Goal: Task Accomplishment & Management: Manage account settings

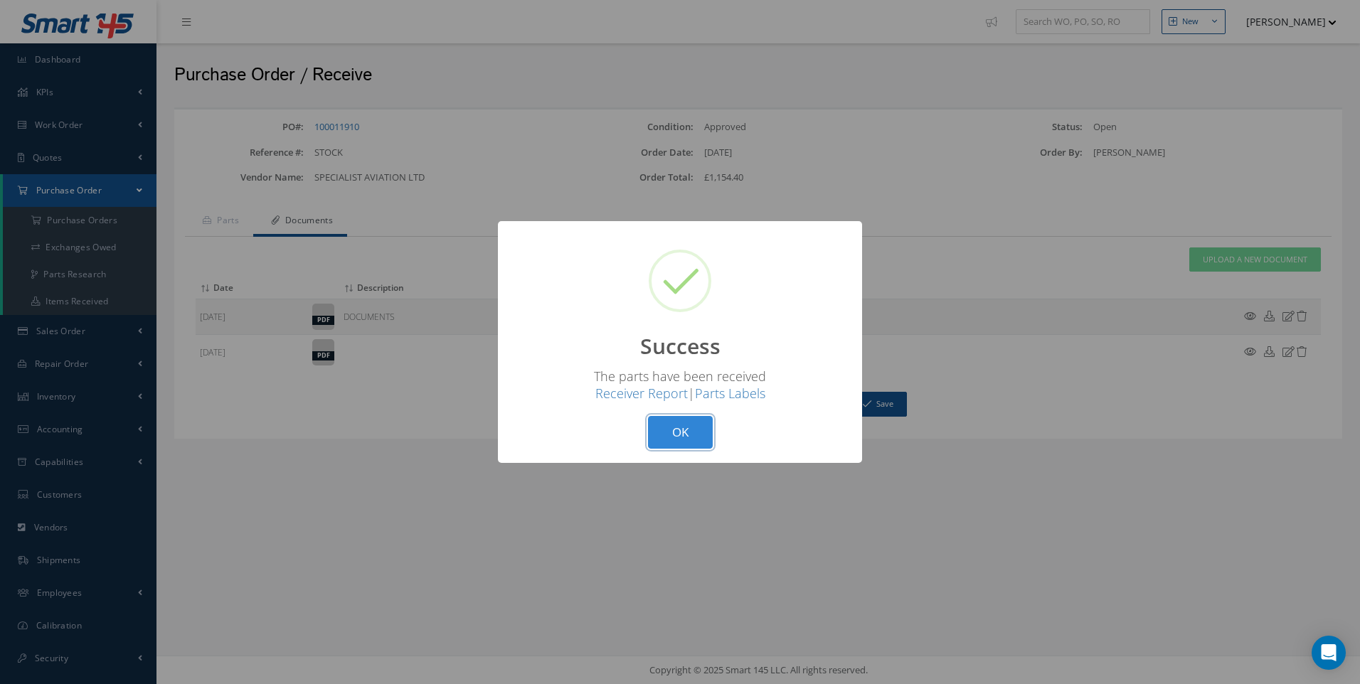
click at [688, 435] on button "OK" at bounding box center [680, 432] width 65 height 33
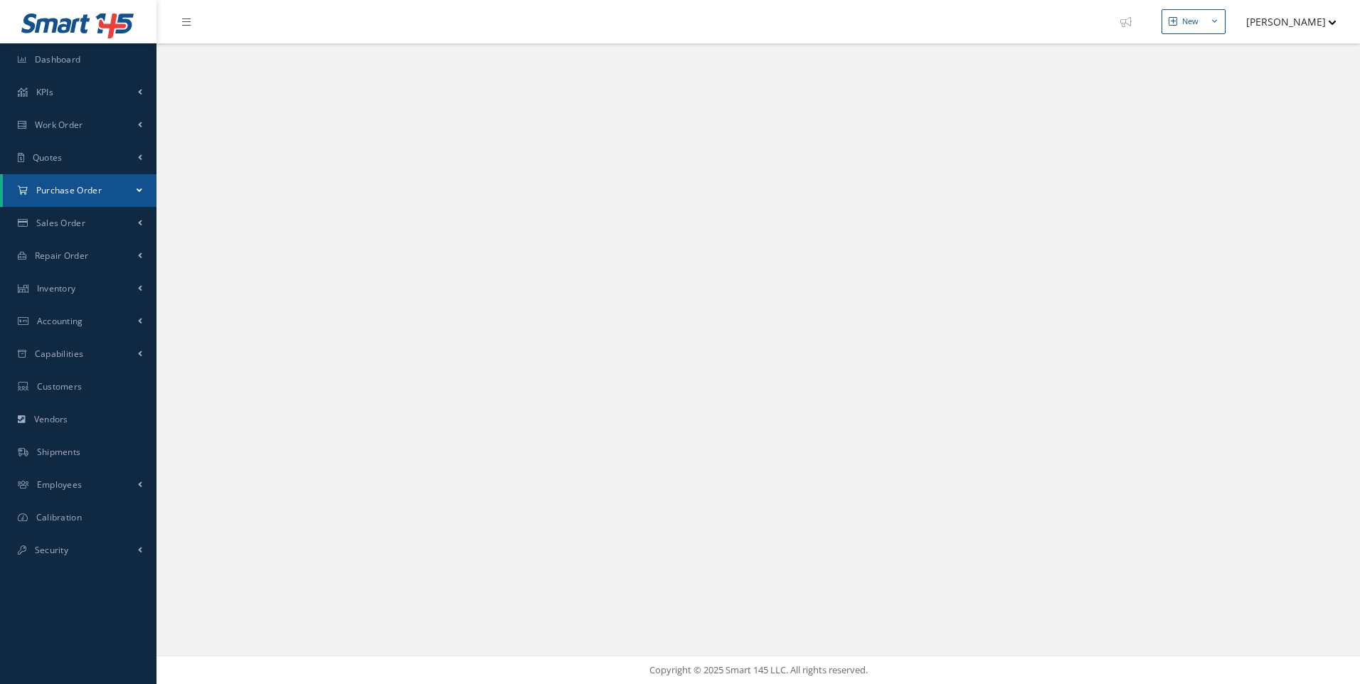
select select "25"
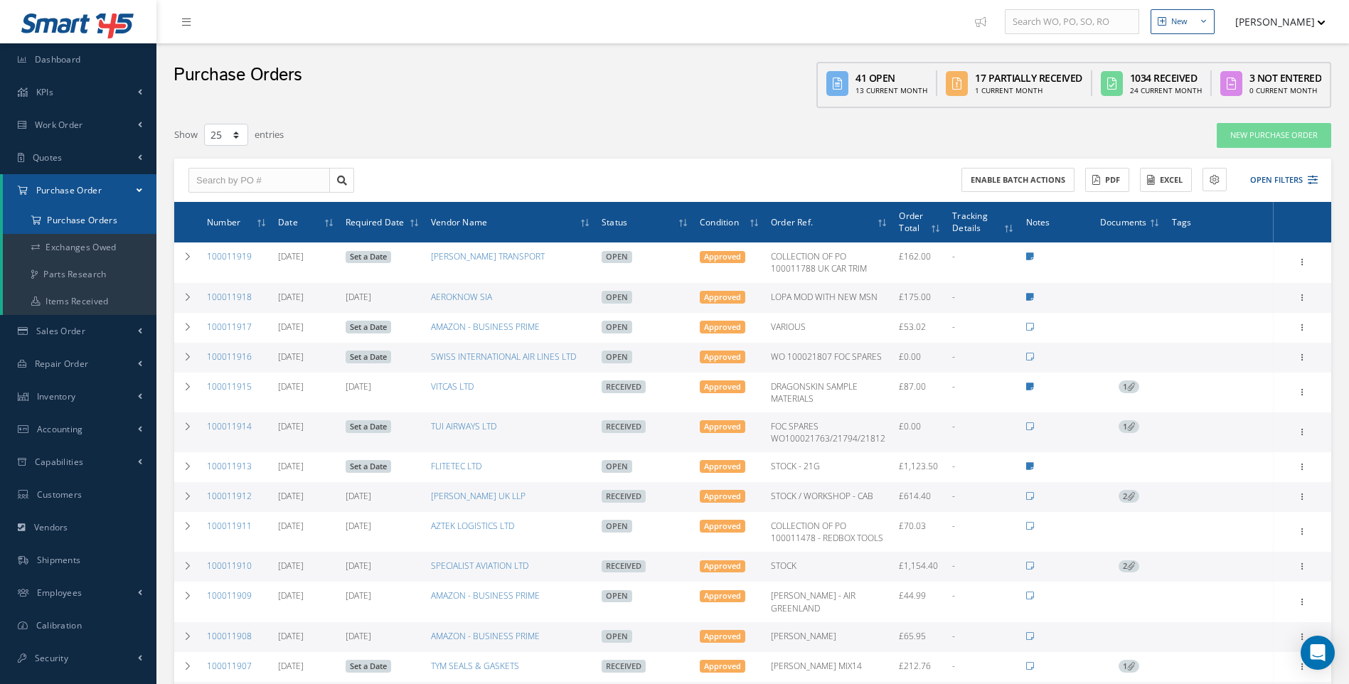
click at [103, 224] on a=1&status_id=2&status_id=3&status_id=5&collapsedFilters"] "Purchase Orders" at bounding box center [80, 220] width 154 height 27
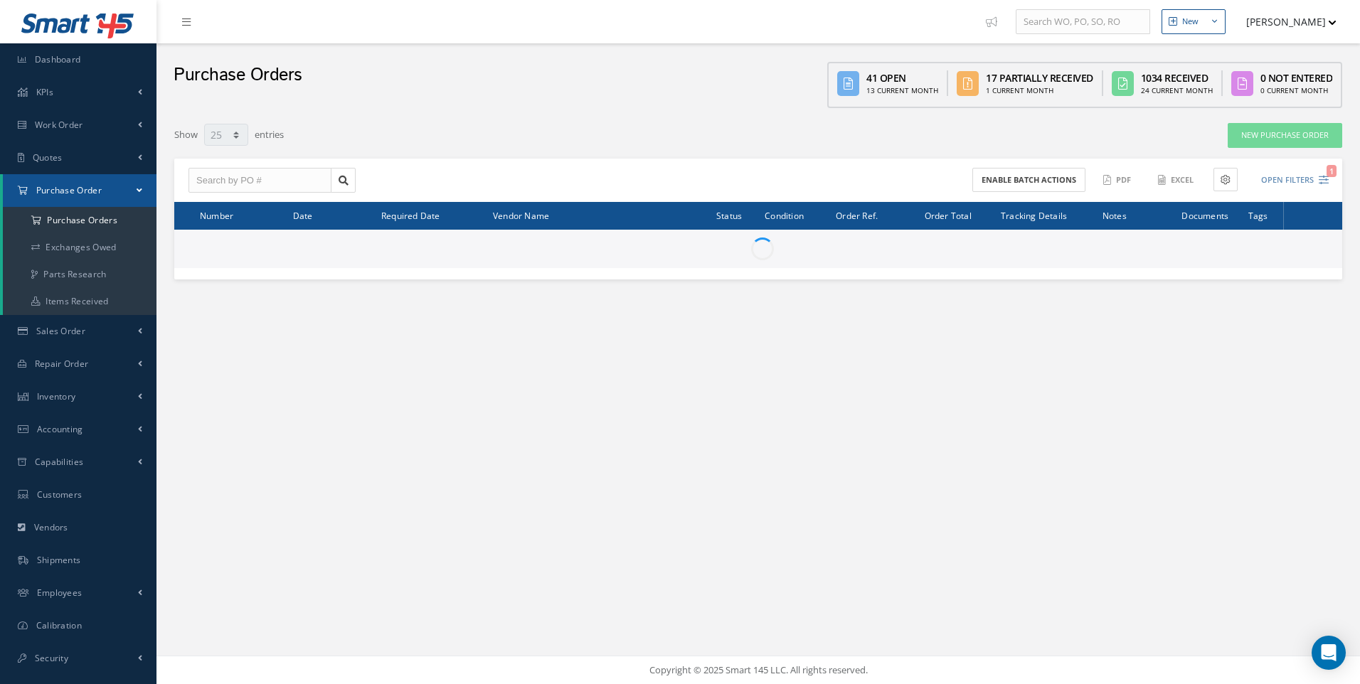
select select "25"
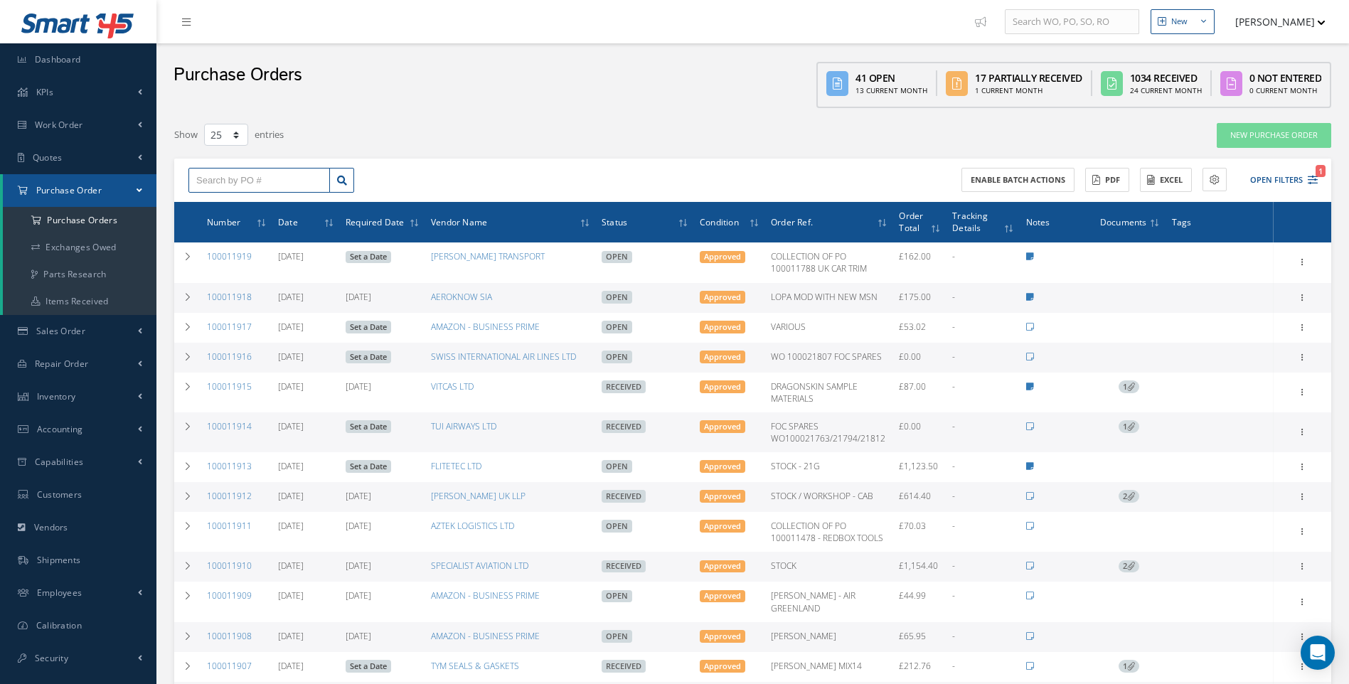
click at [226, 187] on input "text" at bounding box center [259, 181] width 142 height 26
type input "100011478"
click at [224, 207] on span "100011478" at bounding box center [217, 206] width 43 height 10
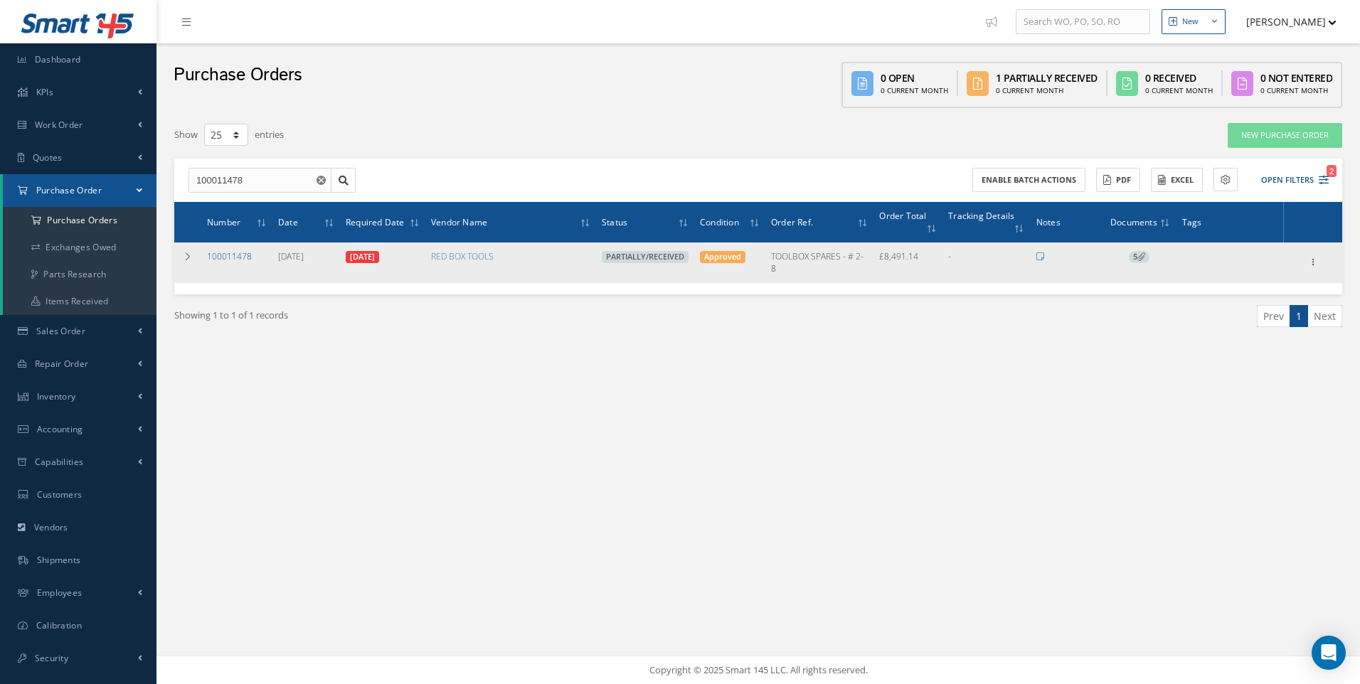
click at [222, 254] on link "100011478" at bounding box center [229, 256] width 45 height 12
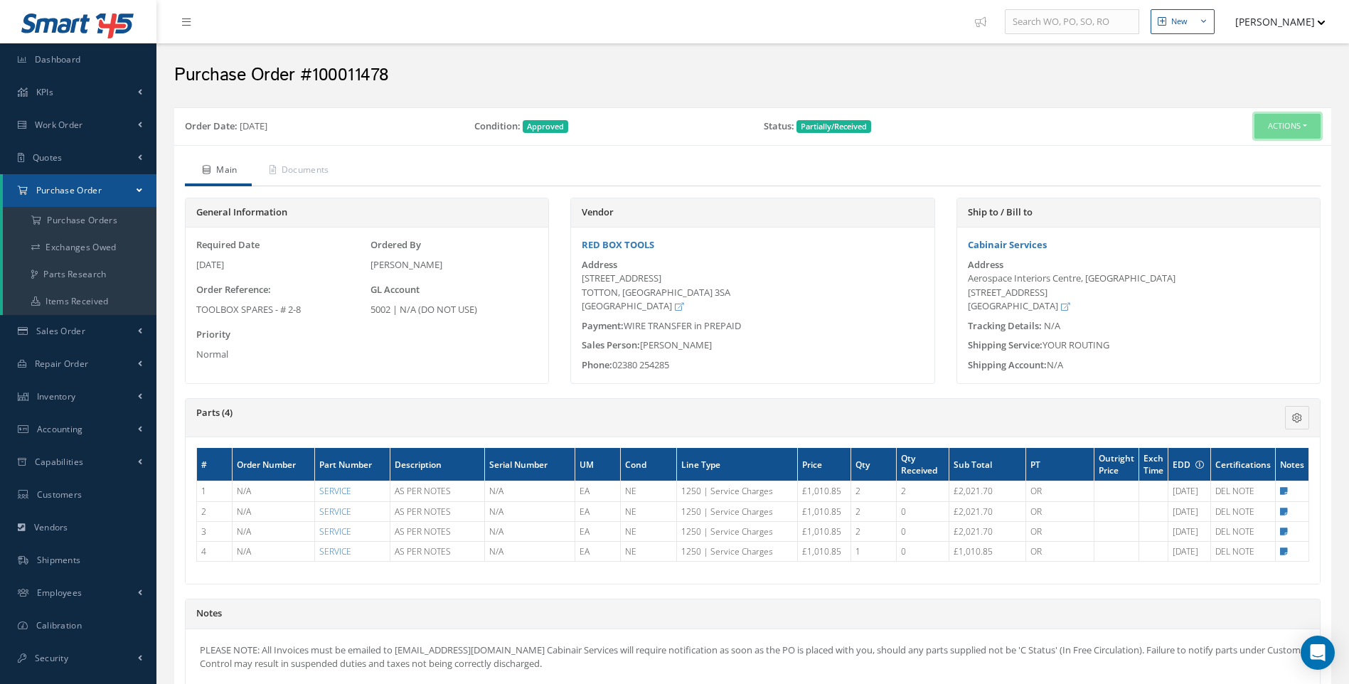
click at [1308, 127] on button "Actions" at bounding box center [1287, 126] width 66 height 25
click at [1252, 156] on link "Receive" at bounding box center [1264, 153] width 114 height 19
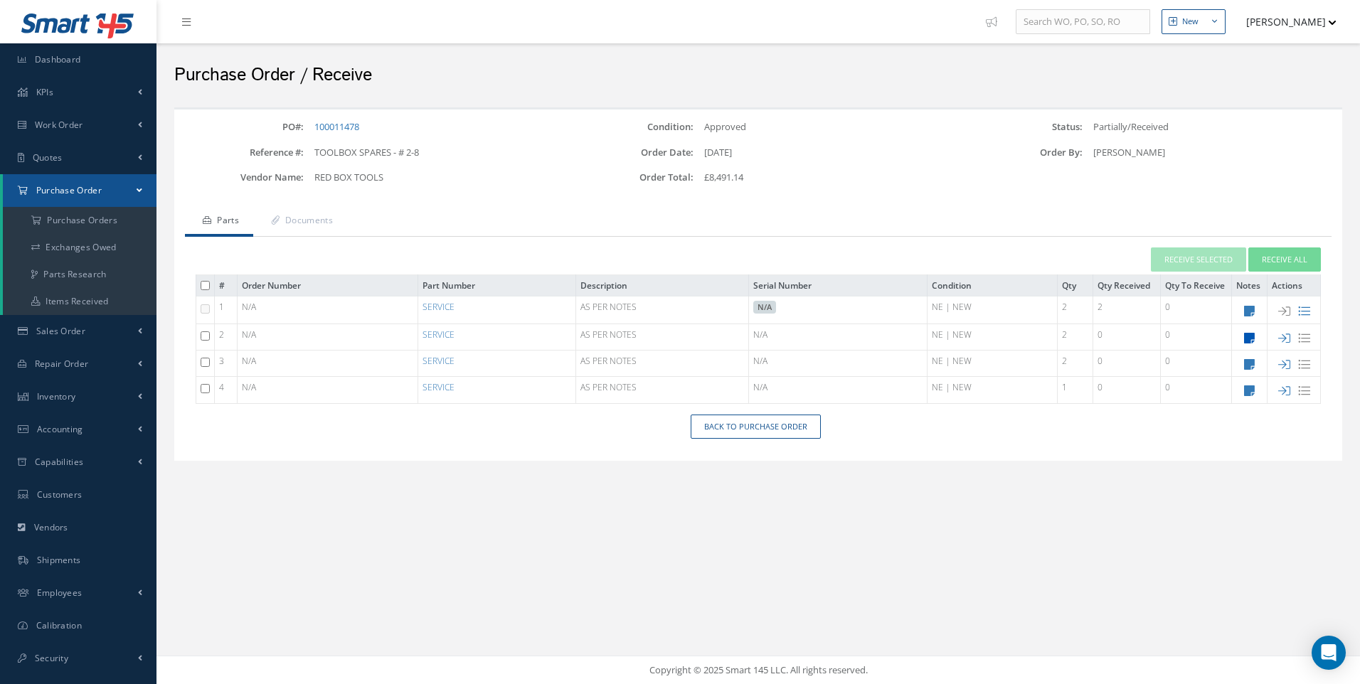
click at [1245, 336] on icon at bounding box center [1249, 338] width 11 height 12
type textarea "TOOLBOX = £732.85 / ETCHING £141.90 EA. / FOAM ETCHING £136.10 EA FOR 2 PCS TOO…"
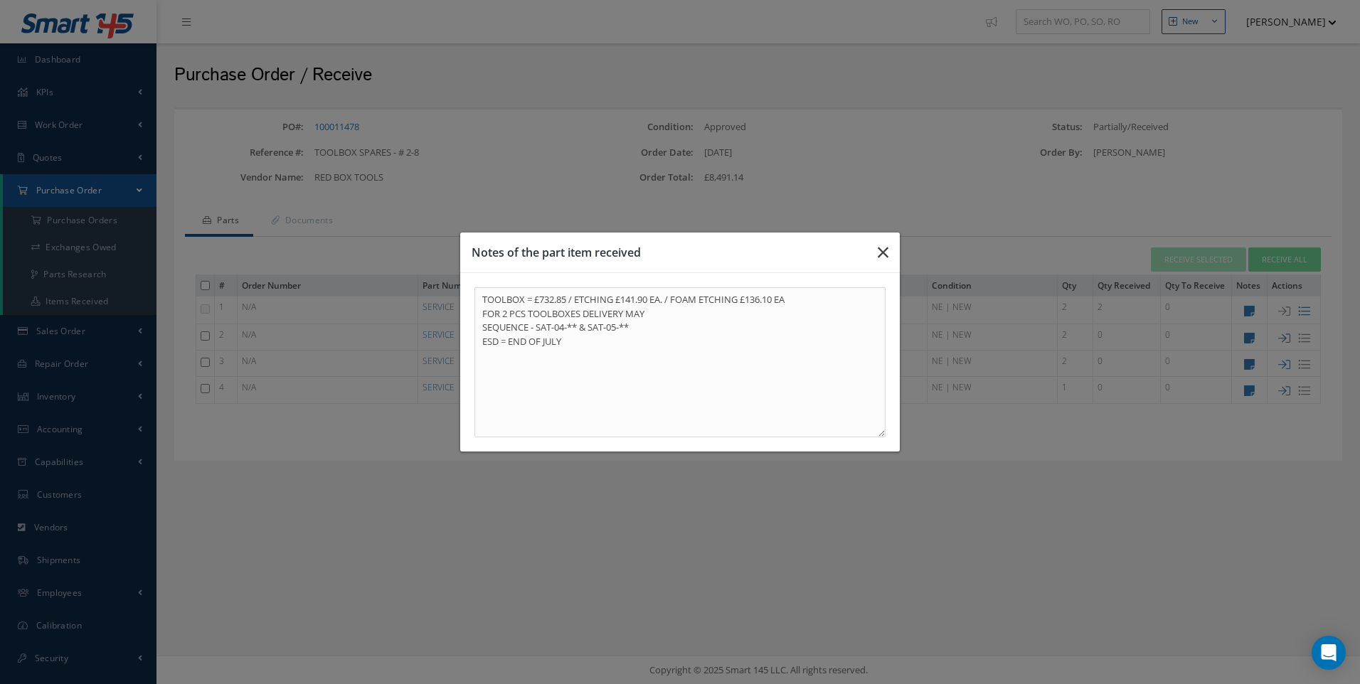
click at [875, 250] on button "button" at bounding box center [882, 253] width 33 height 40
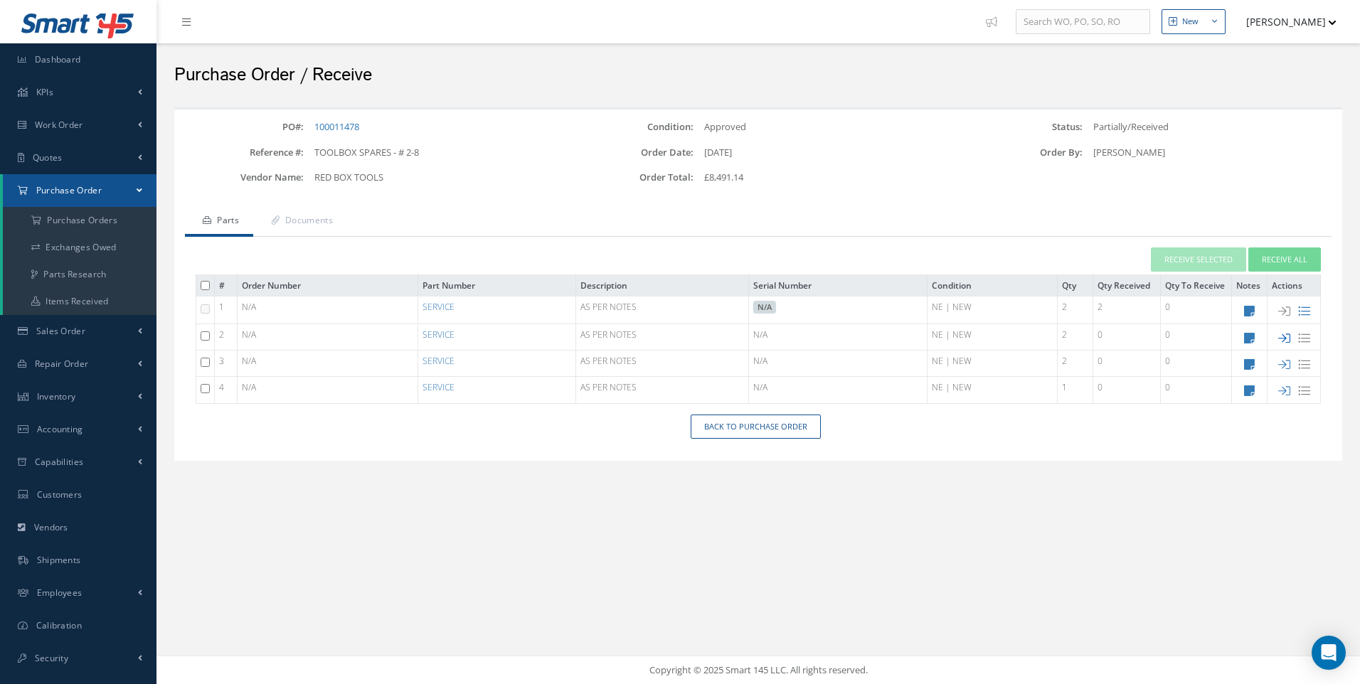
click at [1284, 340] on icon at bounding box center [1284, 338] width 12 height 12
type input "[DATE]"
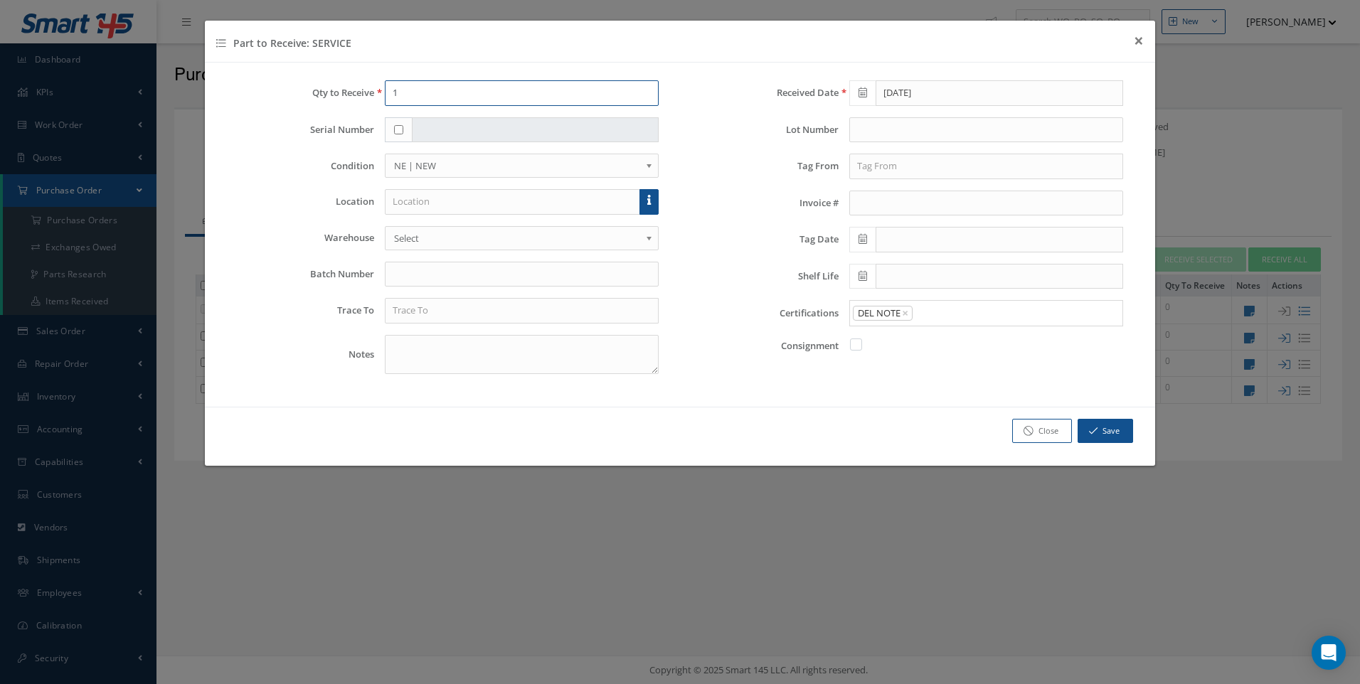
click at [350, 87] on div "Qty to Receive 1" at bounding box center [447, 93] width 443 height 26
type input "2"
click at [416, 203] on input "text" at bounding box center [512, 202] width 255 height 26
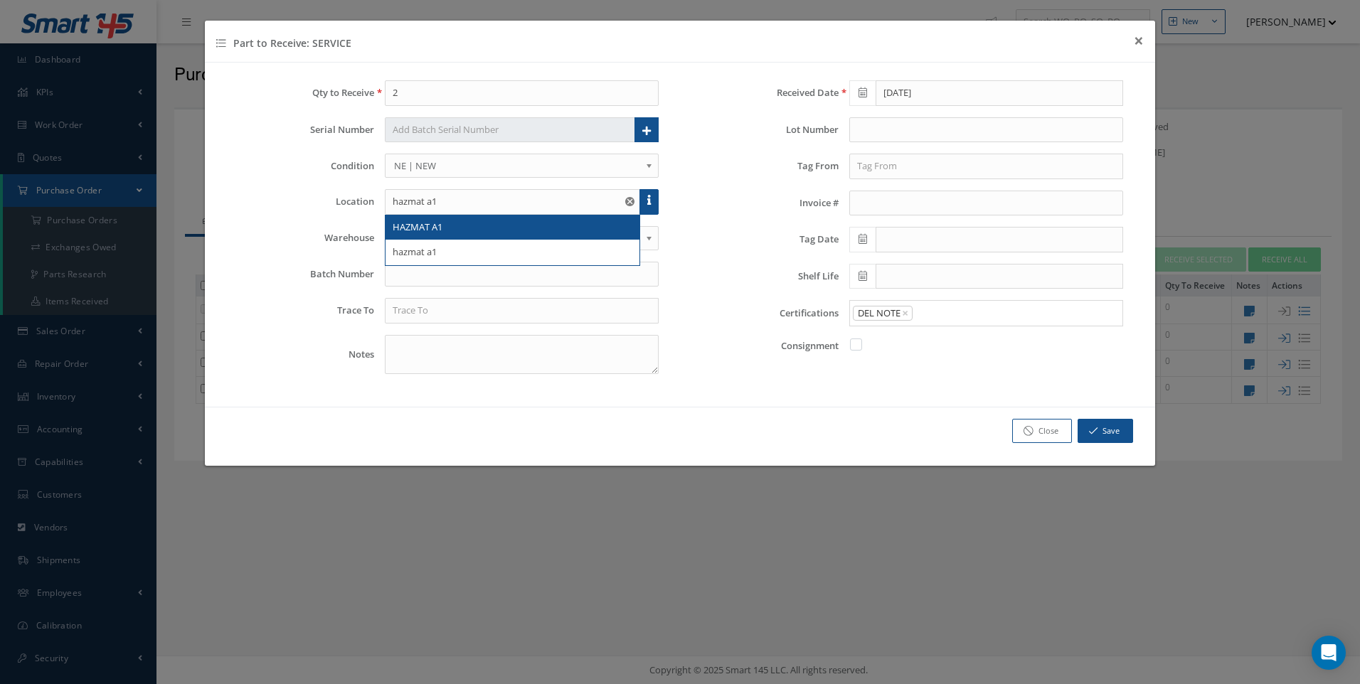
click at [416, 223] on span "HAZMAT A1" at bounding box center [418, 226] width 50 height 13
type input "HAZMAT A1"
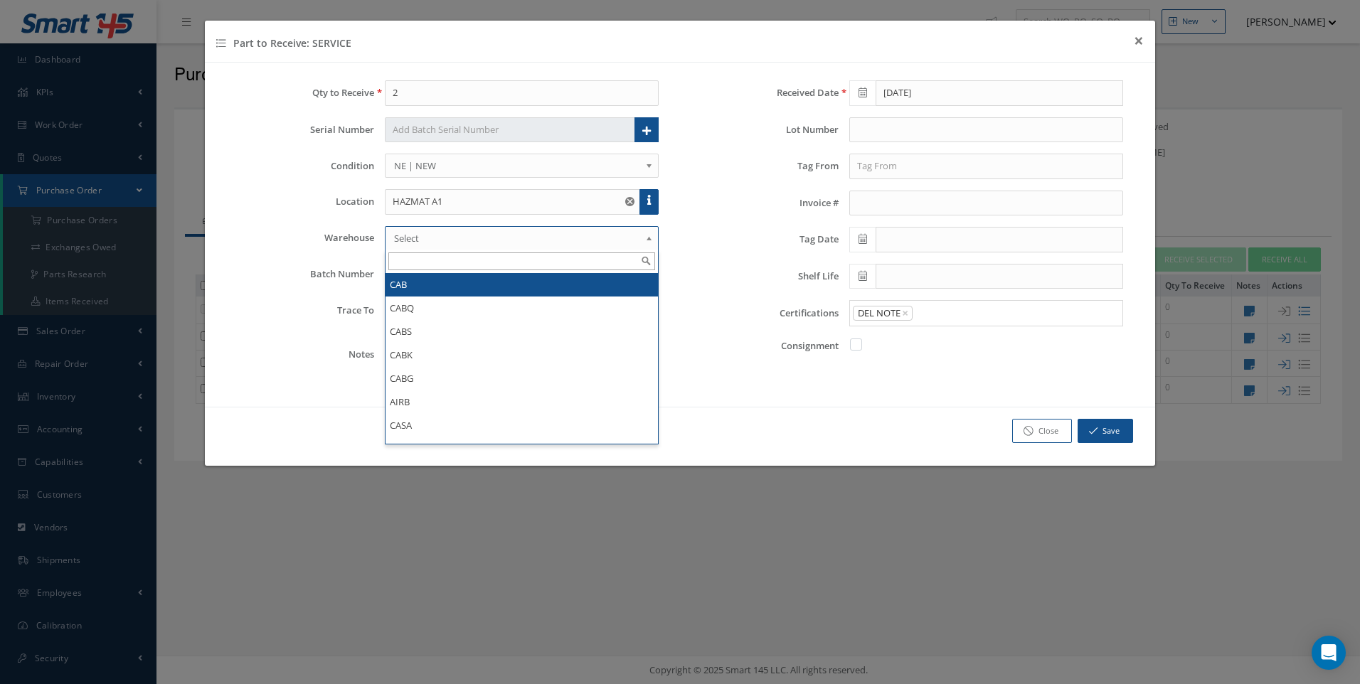
click at [412, 228] on link "Select" at bounding box center [522, 238] width 274 height 24
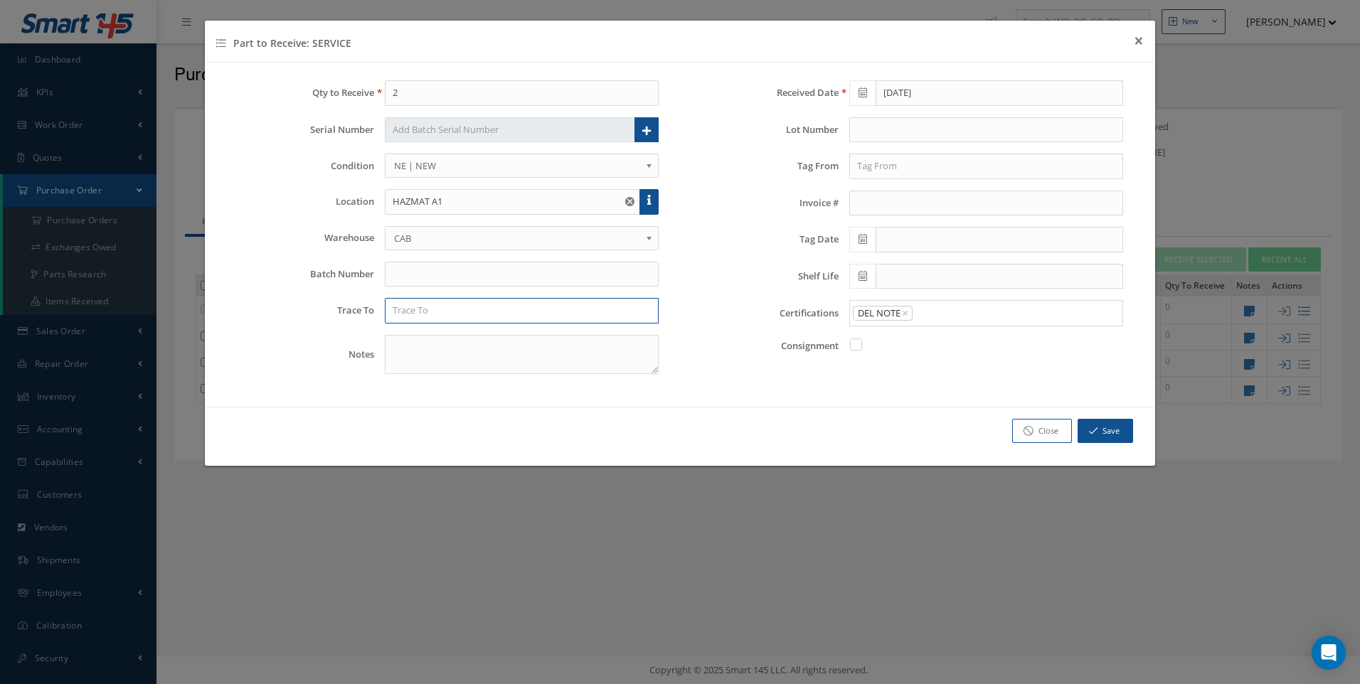
click at [406, 309] on input "text" at bounding box center [522, 311] width 274 height 26
type input "RED BOX"
click at [873, 176] on input "text" at bounding box center [986, 167] width 274 height 26
type input "RED BOX"
click at [873, 238] on span at bounding box center [862, 240] width 26 height 26
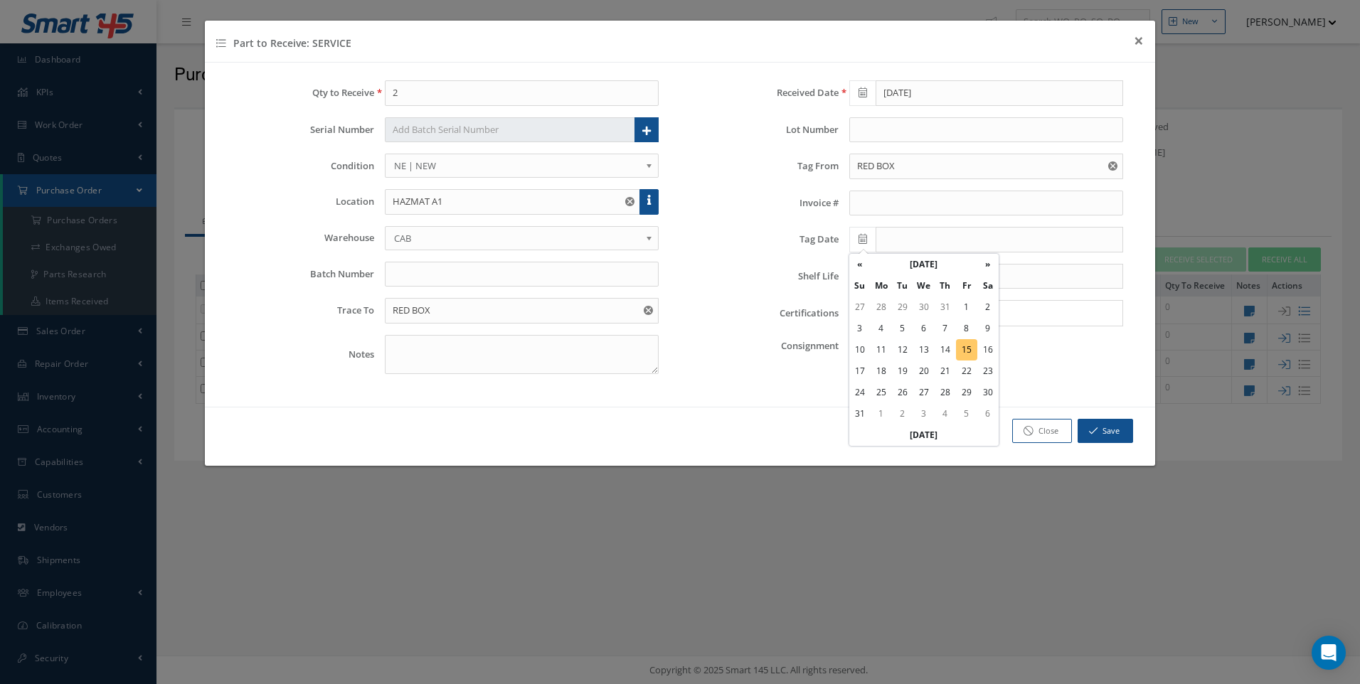
click at [965, 343] on td "15" at bounding box center [966, 349] width 21 height 21
type input "[DATE]"
click at [1098, 433] on button "Save" at bounding box center [1104, 431] width 55 height 25
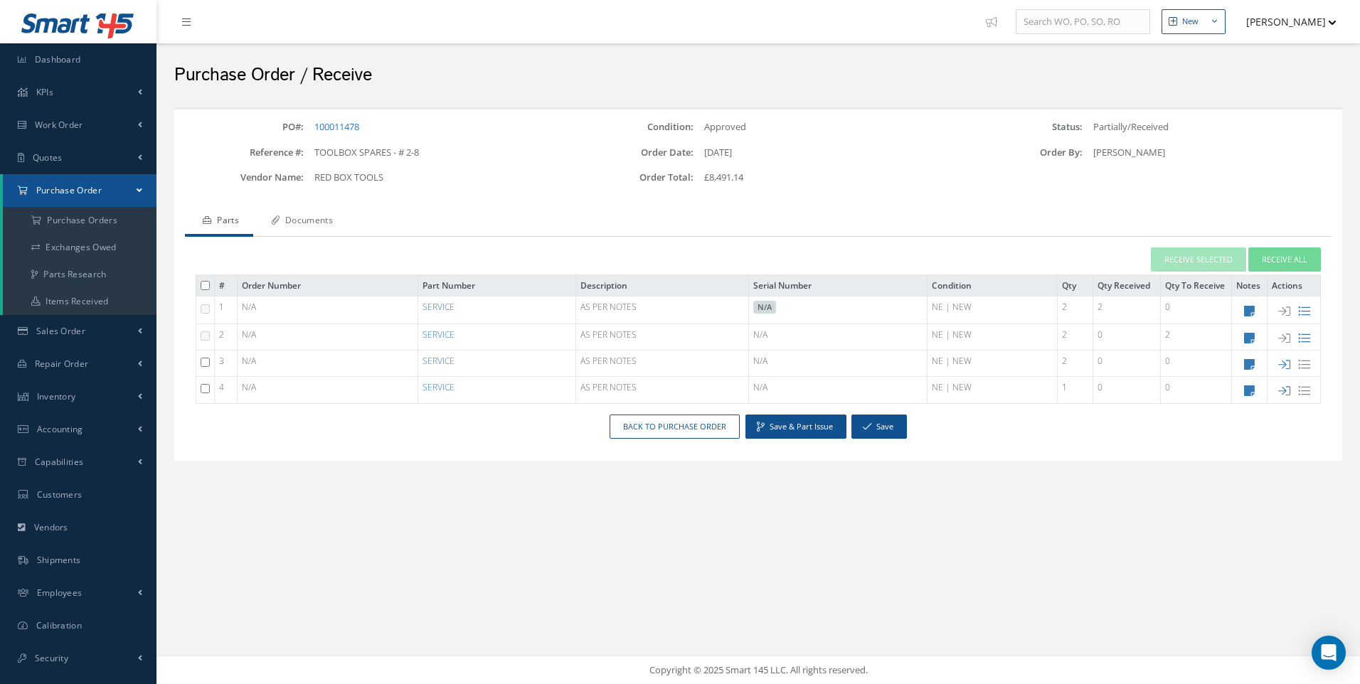
click at [297, 218] on link "Documents" at bounding box center [300, 222] width 94 height 30
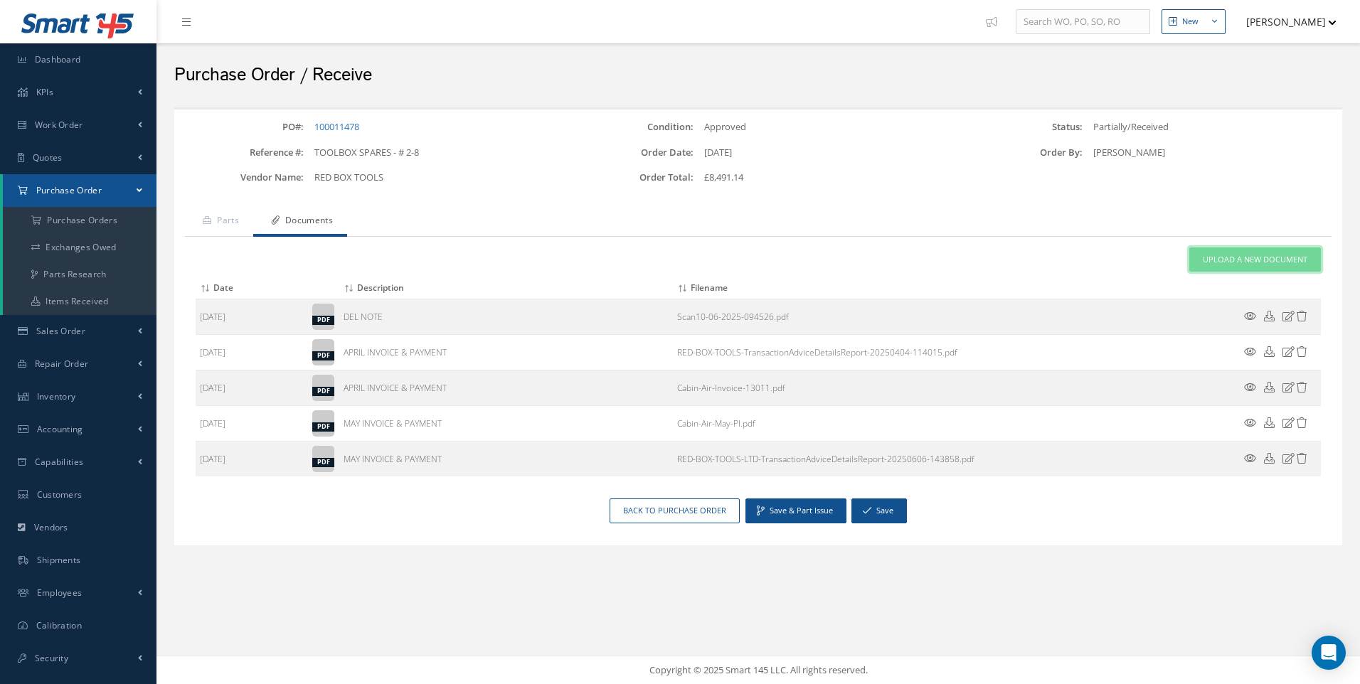
click at [1248, 261] on span "Upload a New Document" at bounding box center [1254, 260] width 105 height 12
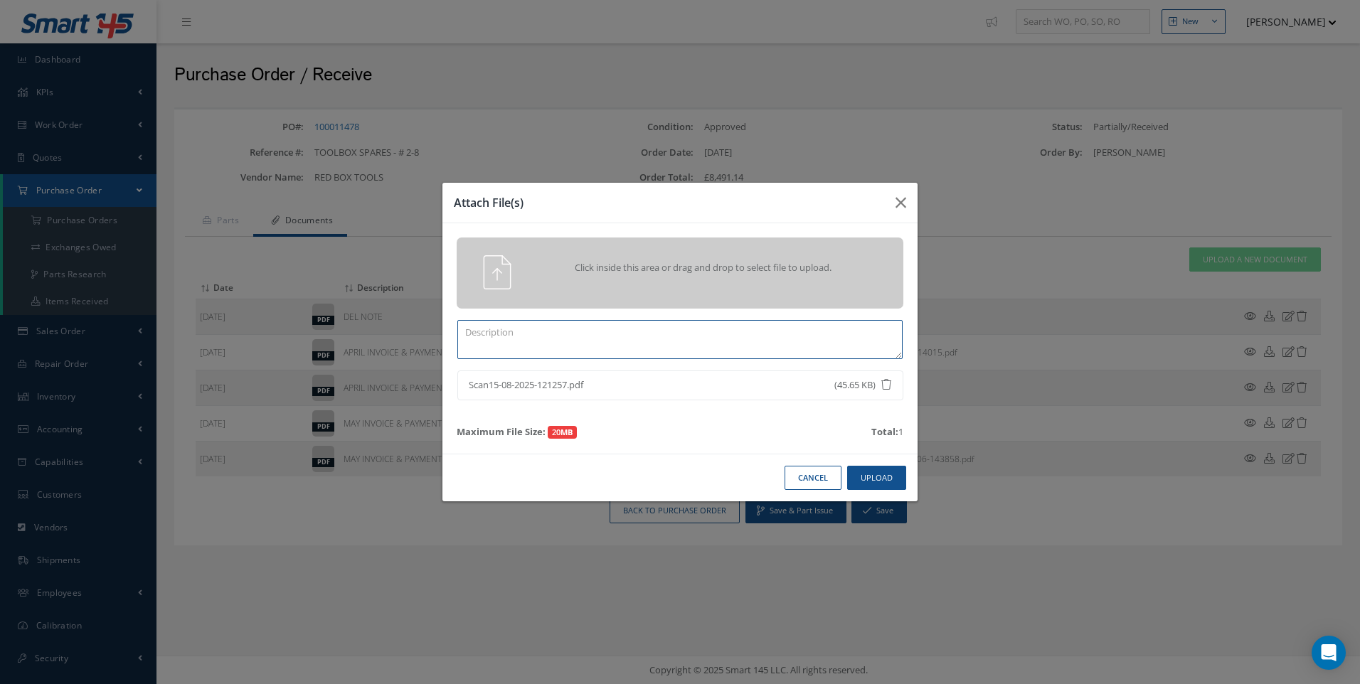
click at [576, 338] on textarea at bounding box center [679, 339] width 445 height 39
type textarea "DEL NOTE"
click at [880, 476] on button "Upload" at bounding box center [876, 478] width 59 height 25
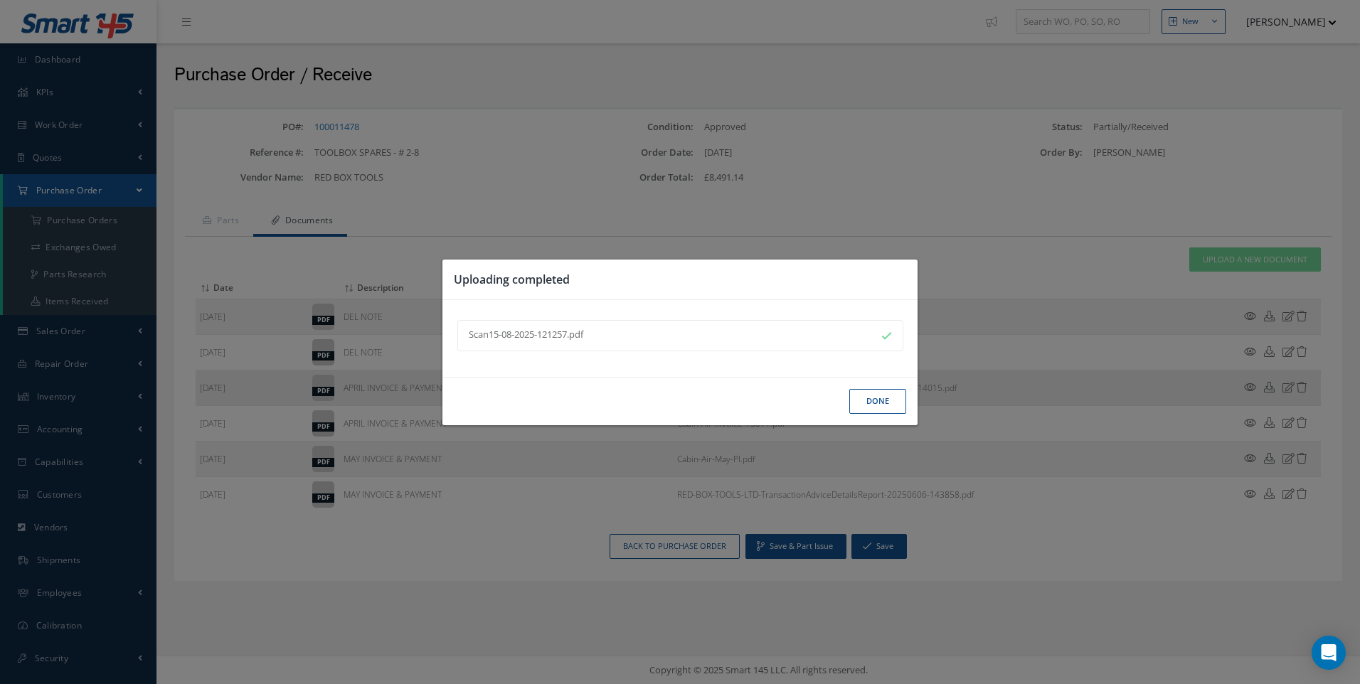
click at [868, 402] on button "Done" at bounding box center [877, 401] width 57 height 25
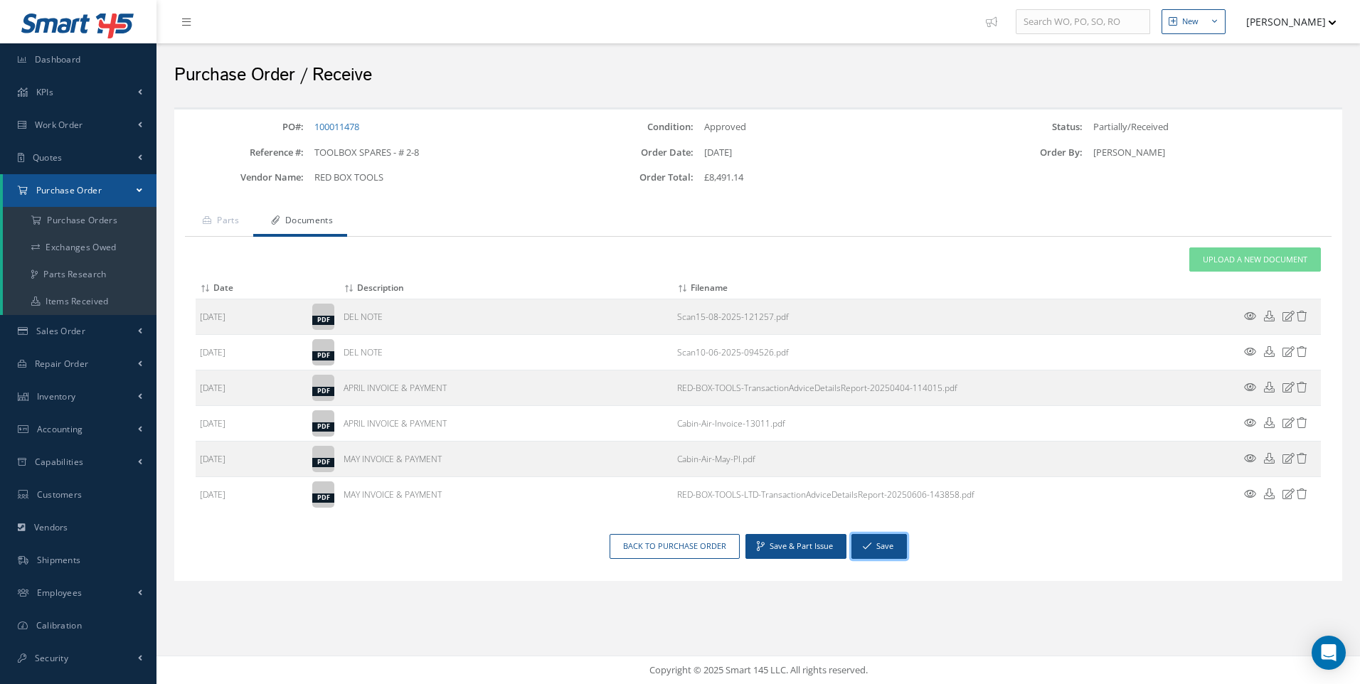
click at [878, 547] on button "Save" at bounding box center [878, 546] width 55 height 25
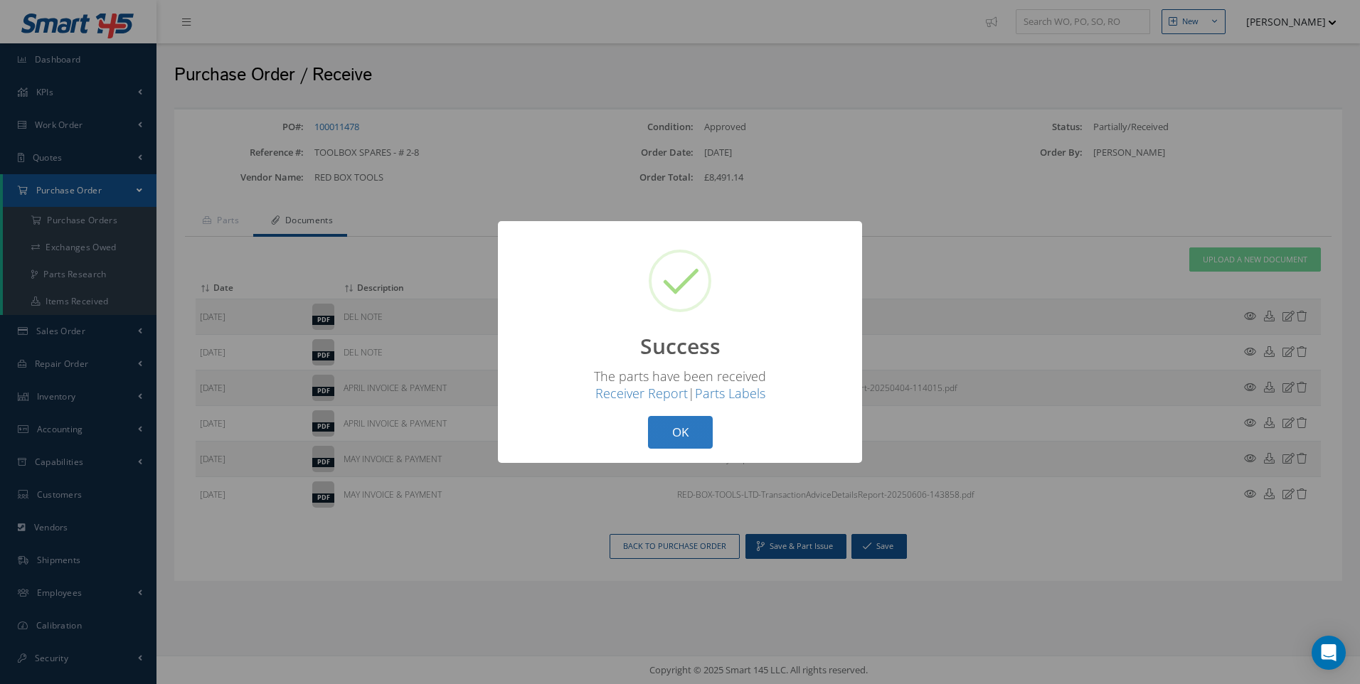
click at [684, 431] on button "OK" at bounding box center [680, 432] width 65 height 33
